Goal: Check status

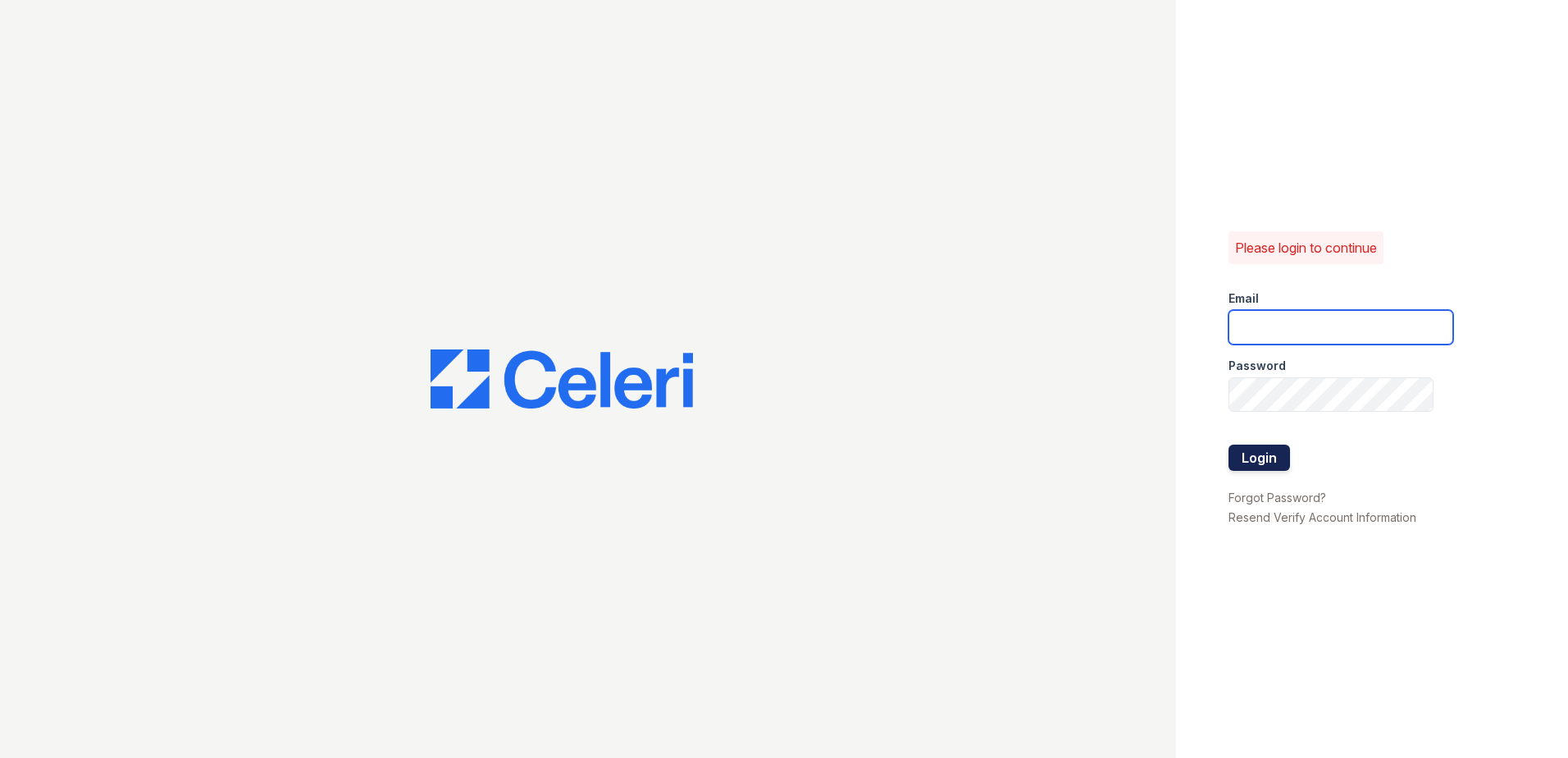
type input "[EMAIL_ADDRESS][DOMAIN_NAME]"
click at [1261, 449] on button "Login" at bounding box center [1259, 458] width 61 height 26
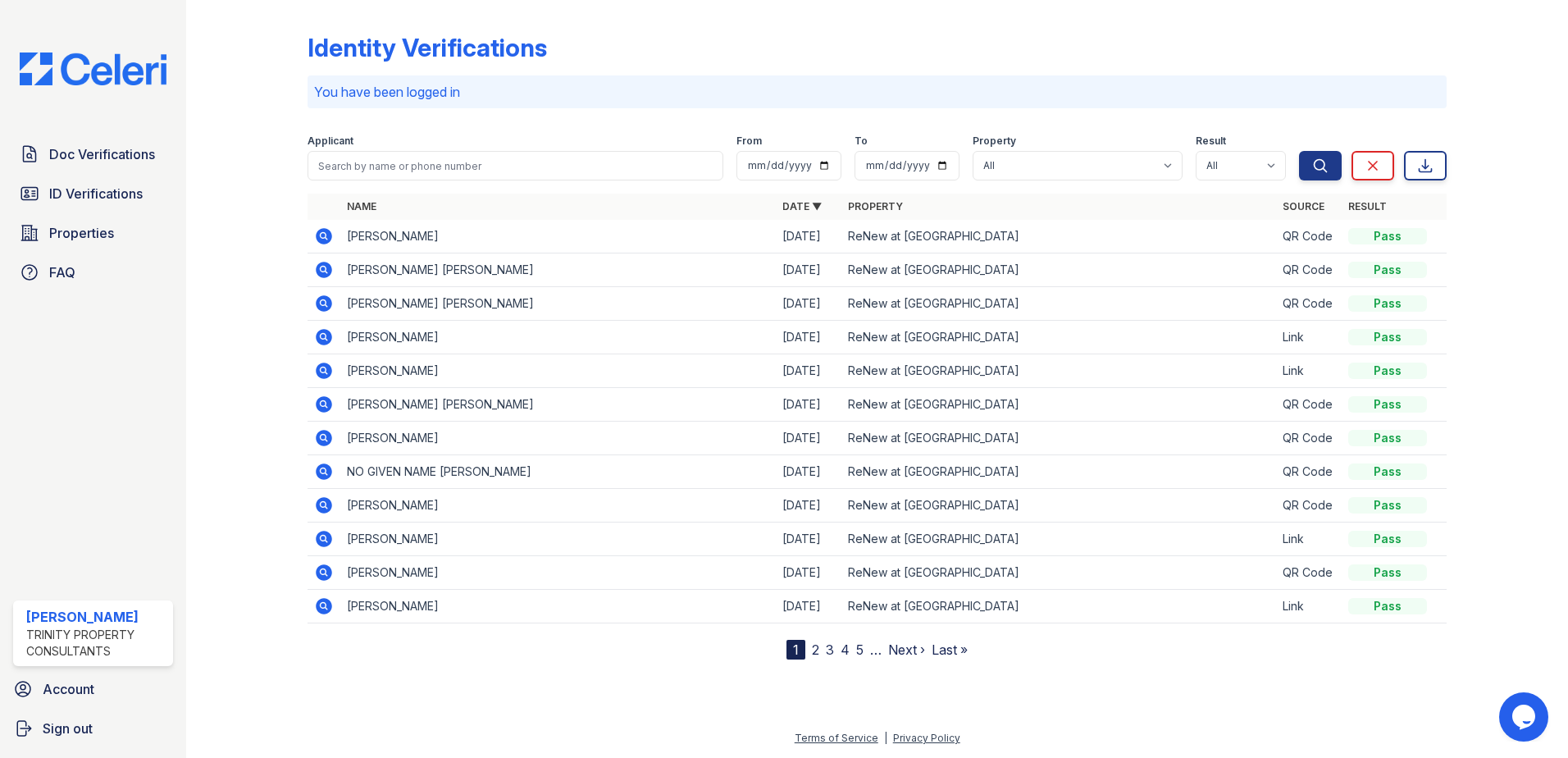
click at [324, 306] on icon at bounding box center [324, 304] width 17 height 17
